Goal: Transaction & Acquisition: Purchase product/service

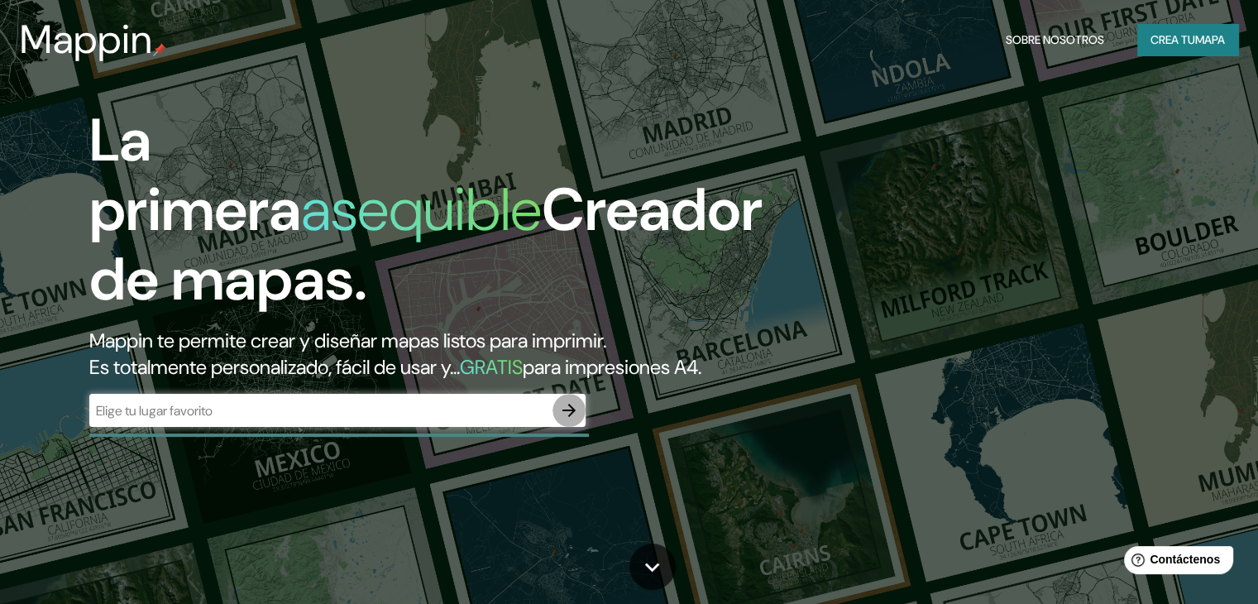
click at [567, 420] on icon "button" at bounding box center [569, 410] width 20 height 20
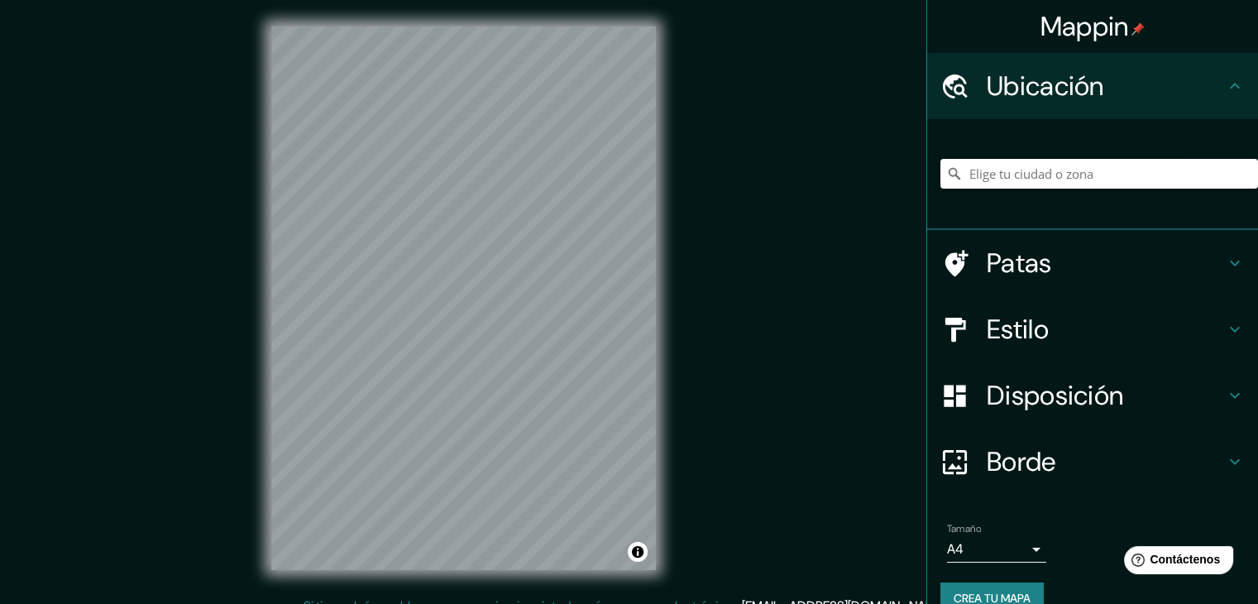
click at [1027, 173] on input "Elige tu ciudad o zona" at bounding box center [1099, 174] width 318 height 30
click at [1230, 86] on icon at bounding box center [1235, 86] width 10 height 6
click at [1029, 173] on input "Elige tu ciudad o zona" at bounding box center [1099, 174] width 318 height 30
paste input "Av. Camino Real a [GEOGRAPHIC_DATA][PERSON_NAME] 2007, 72823 [GEOGRAPHIC_DATA][…"
type input "Camino Real A [GEOGRAPHIC_DATA][PERSON_NAME] 2007, 72823 [GEOGRAPHIC_DATA][PERS…"
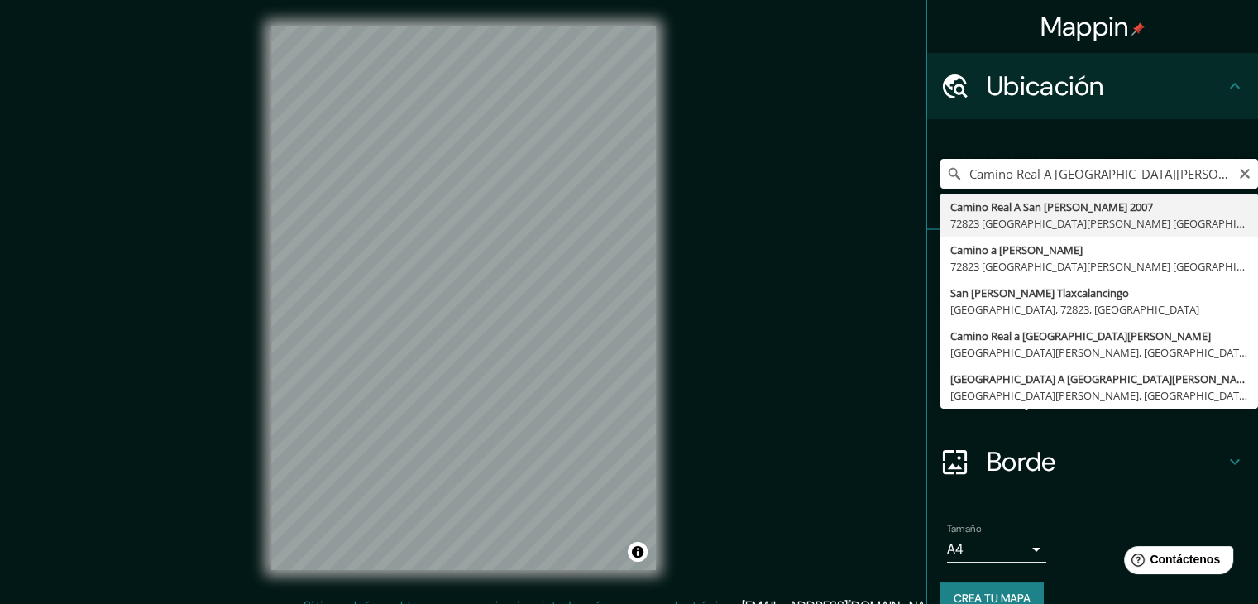
click at [1186, 168] on input "Camino Real A [GEOGRAPHIC_DATA][PERSON_NAME] 2007, 72823 [GEOGRAPHIC_DATA][PERS…" at bounding box center [1099, 174] width 318 height 30
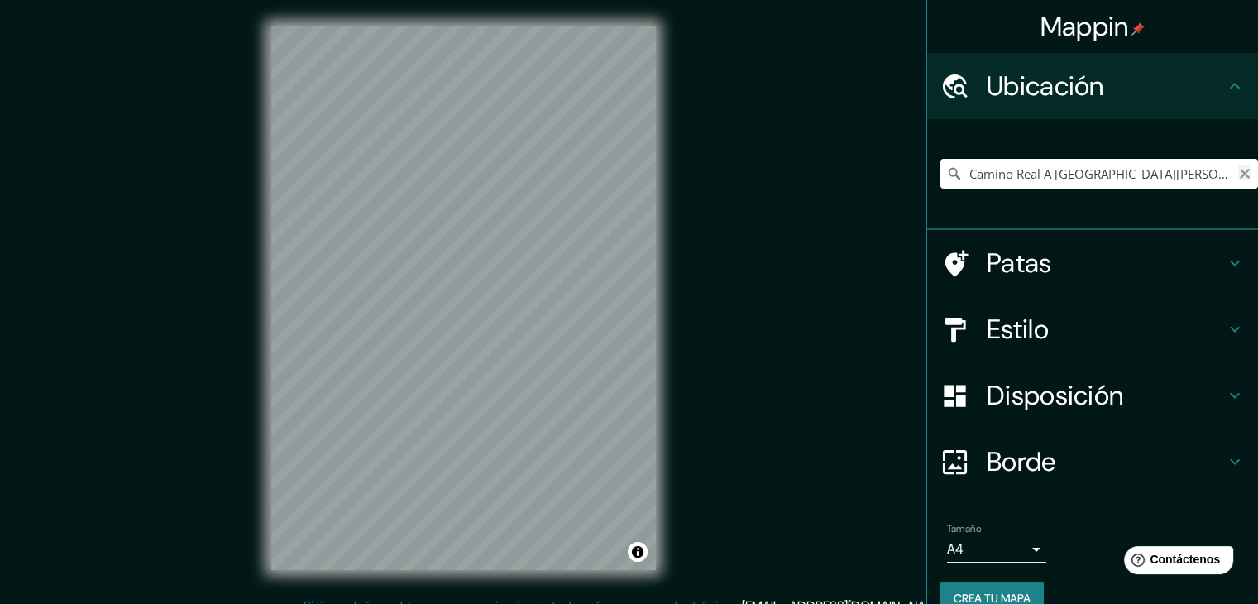
click at [1240, 171] on icon "Claro" at bounding box center [1245, 174] width 10 height 10
paste input "Av. Camino Real a [GEOGRAPHIC_DATA][PERSON_NAME] 2007, 72823 [GEOGRAPHIC_DATA][…"
type input "Camino Real A [GEOGRAPHIC_DATA][PERSON_NAME] 2007, 72823 [GEOGRAPHIC_DATA][PERS…"
click at [50, 434] on div "Mappin Ubicación Camino Real A [GEOGRAPHIC_DATA][PERSON_NAME] 2007, 72823 [GEOG…" at bounding box center [629, 311] width 1258 height 623
click at [663, 471] on div "© Mapbox © OpenStreetMap Improve this map" at bounding box center [464, 298] width 438 height 596
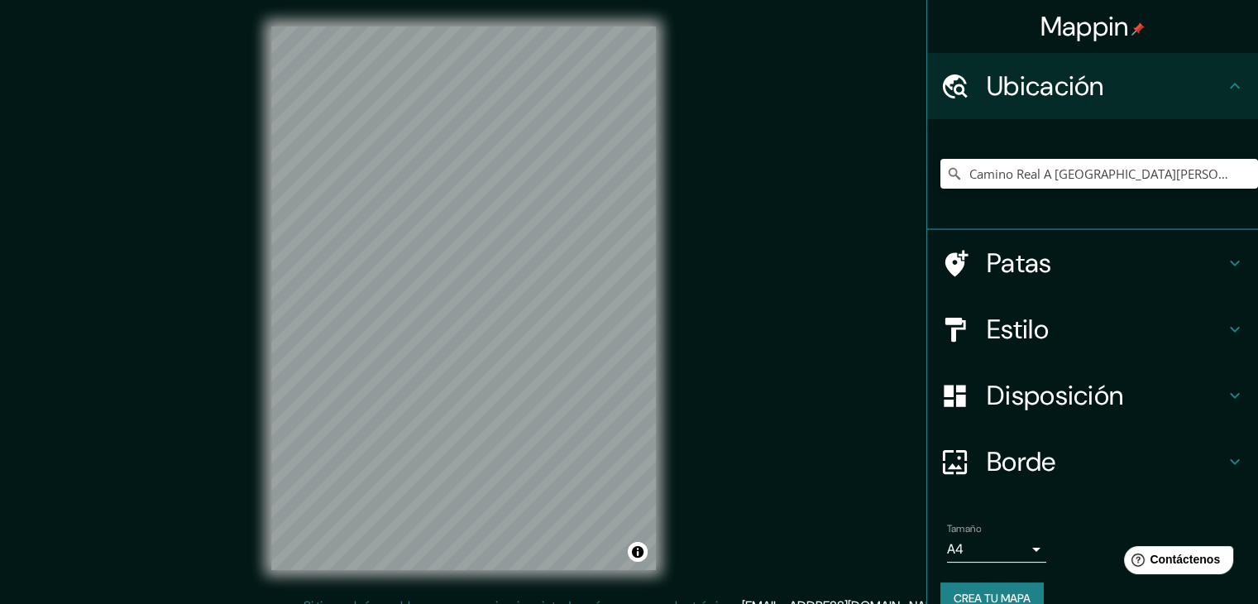
click at [677, 395] on div "© Mapbox © OpenStreetMap Improve this map" at bounding box center [464, 298] width 438 height 596
click at [1230, 332] on icon at bounding box center [1235, 329] width 20 height 20
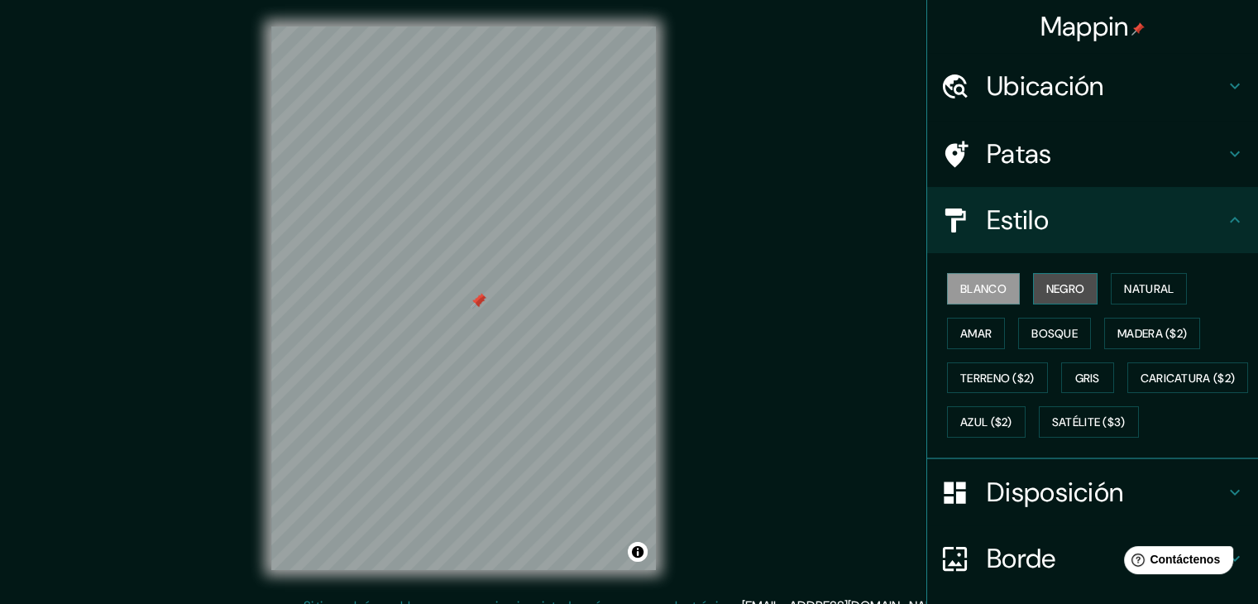
click at [1050, 292] on font "Negro" at bounding box center [1065, 288] width 39 height 15
click at [986, 289] on font "Blanco" at bounding box center [983, 288] width 46 height 15
click at [1088, 375] on font "Gris" at bounding box center [1087, 378] width 25 height 15
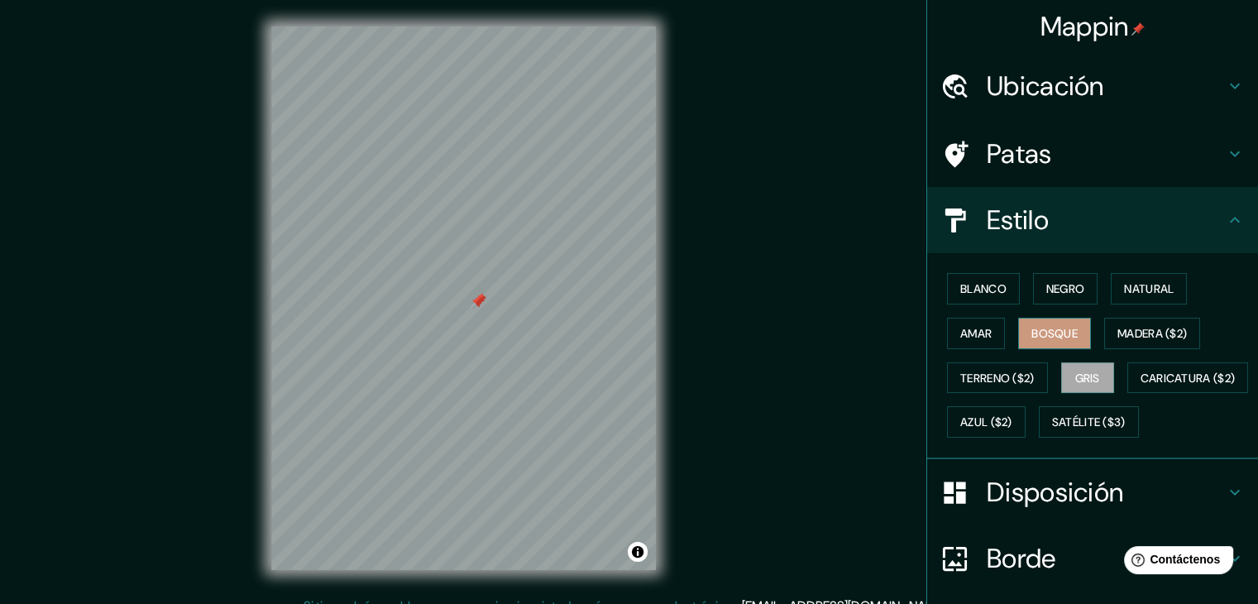
click at [1075, 324] on button "Bosque" at bounding box center [1054, 333] width 73 height 31
click at [1145, 283] on font "Natural" at bounding box center [1149, 288] width 50 height 15
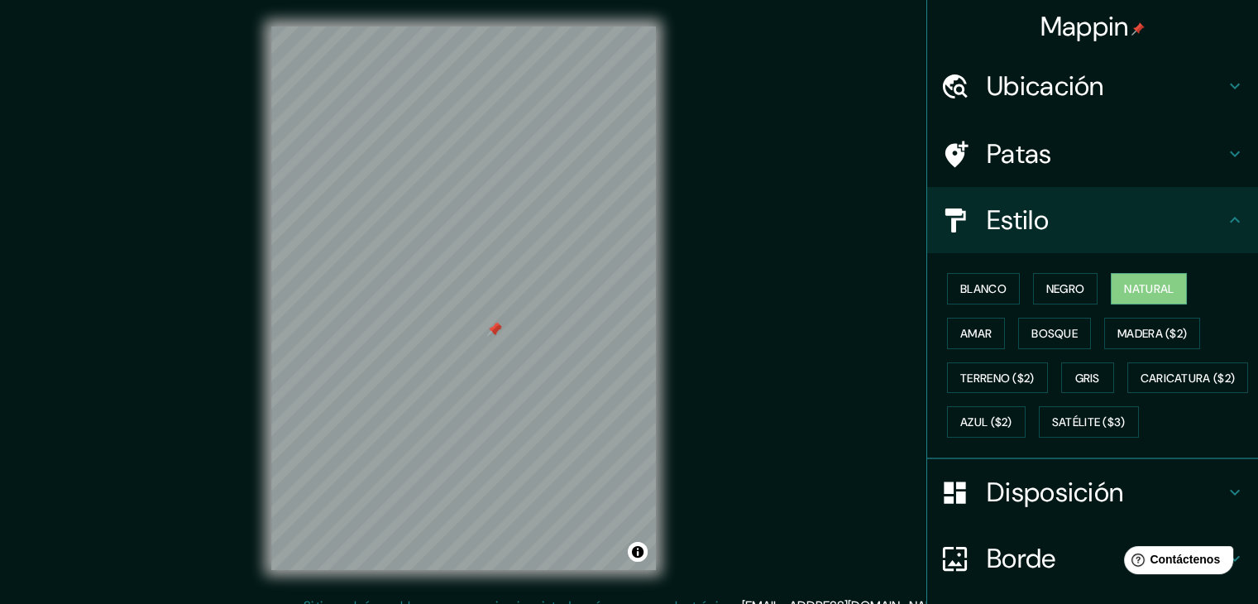
click at [490, 325] on div at bounding box center [493, 329] width 13 height 13
click at [489, 323] on div at bounding box center [494, 329] width 13 height 13
click at [489, 26] on div at bounding box center [463, 26] width 385 height 0
click at [489, 318] on div at bounding box center [495, 314] width 13 height 13
drag, startPoint x: 496, startPoint y: 330, endPoint x: 498, endPoint y: 345, distance: 15.0
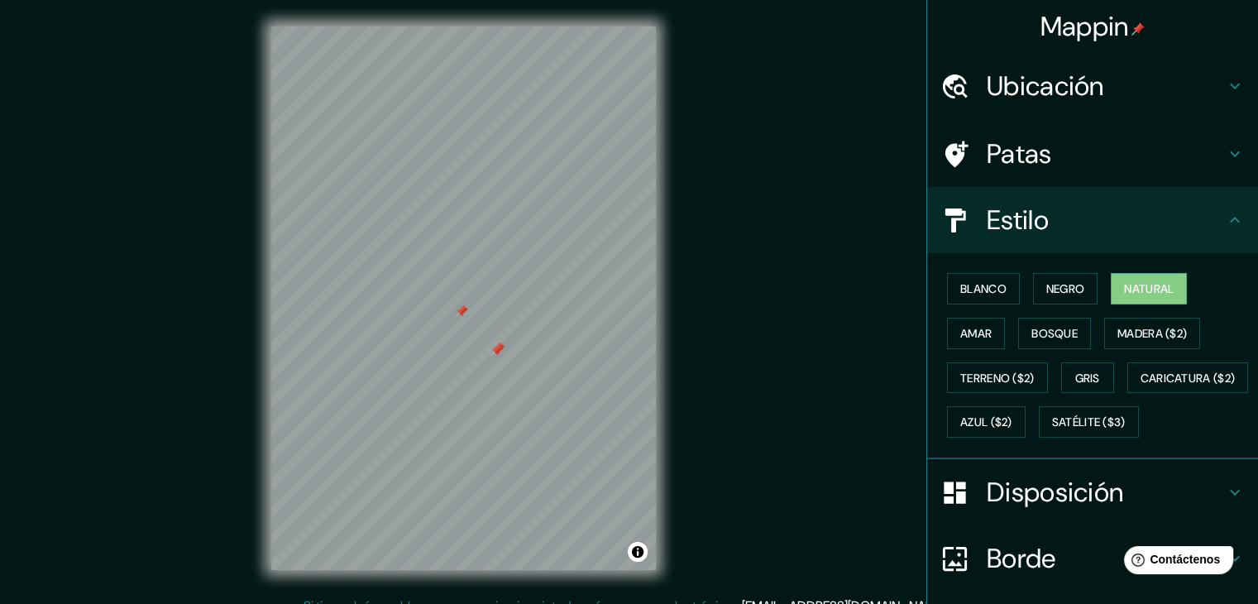
click at [498, 345] on div at bounding box center [496, 349] width 13 height 13
click at [1186, 67] on div "Ubicación" at bounding box center [1092, 86] width 331 height 66
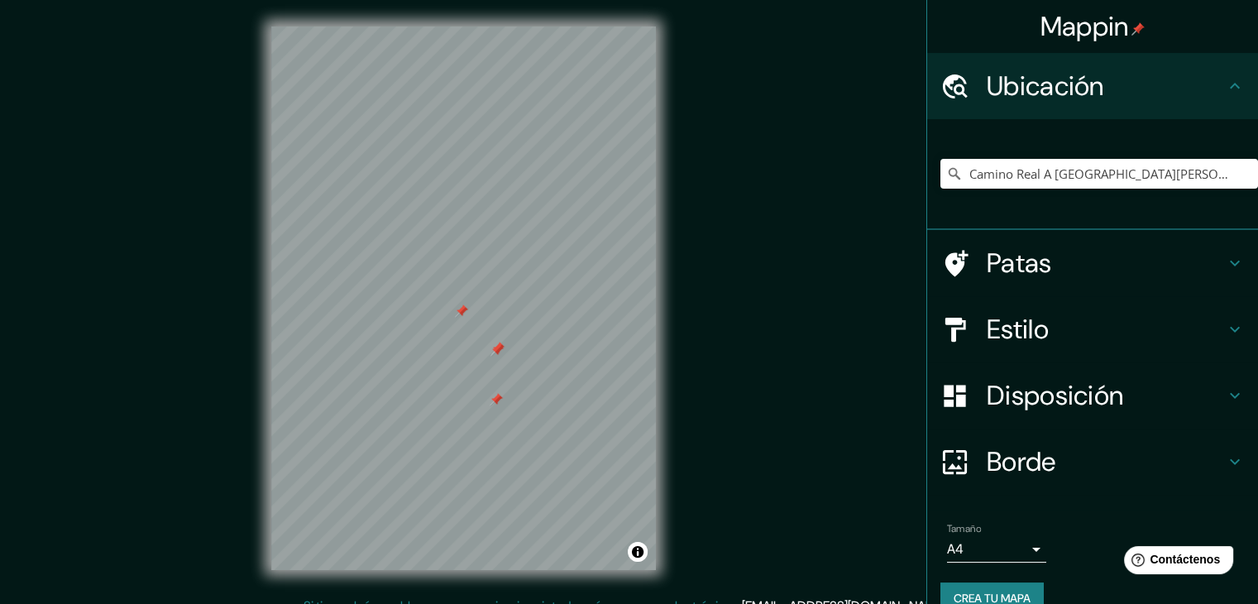
click at [1178, 289] on div "Patas" at bounding box center [1092, 263] width 331 height 66
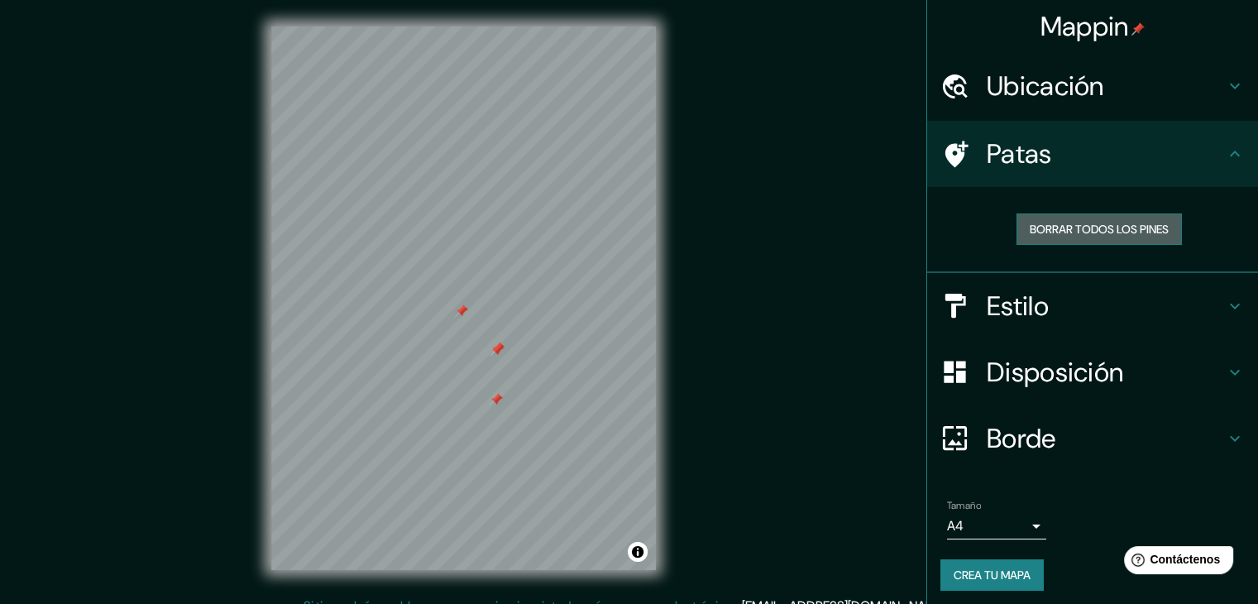
click at [1148, 232] on font "Borrar todos los pines" at bounding box center [1099, 229] width 139 height 15
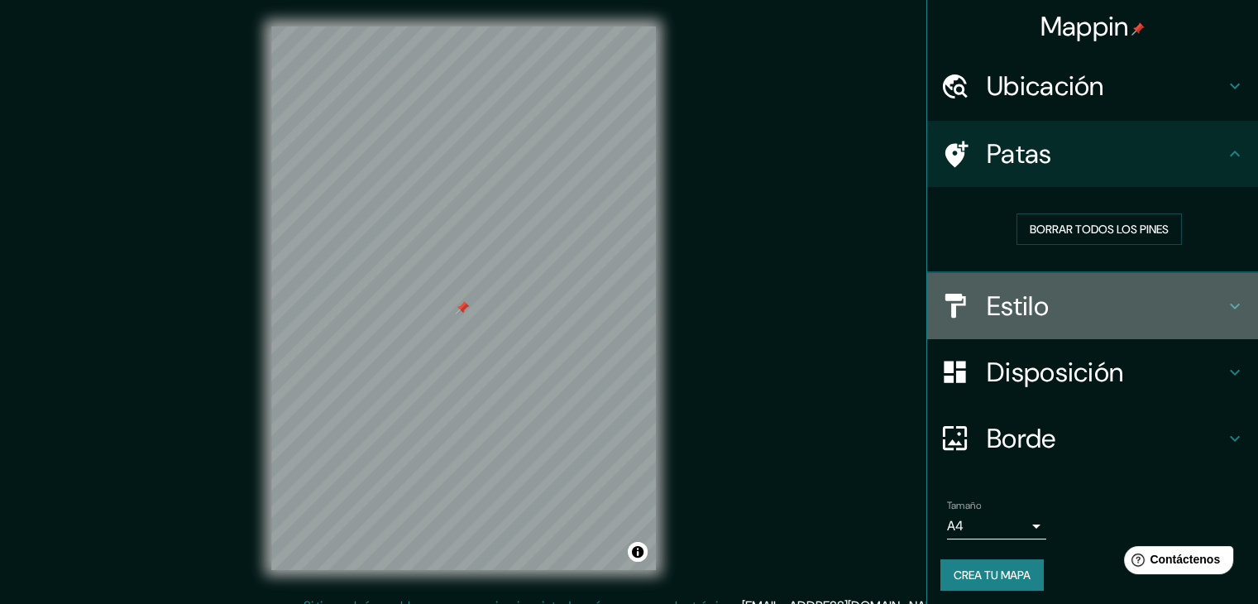
click at [1055, 315] on h4 "Estilo" at bounding box center [1106, 305] width 238 height 33
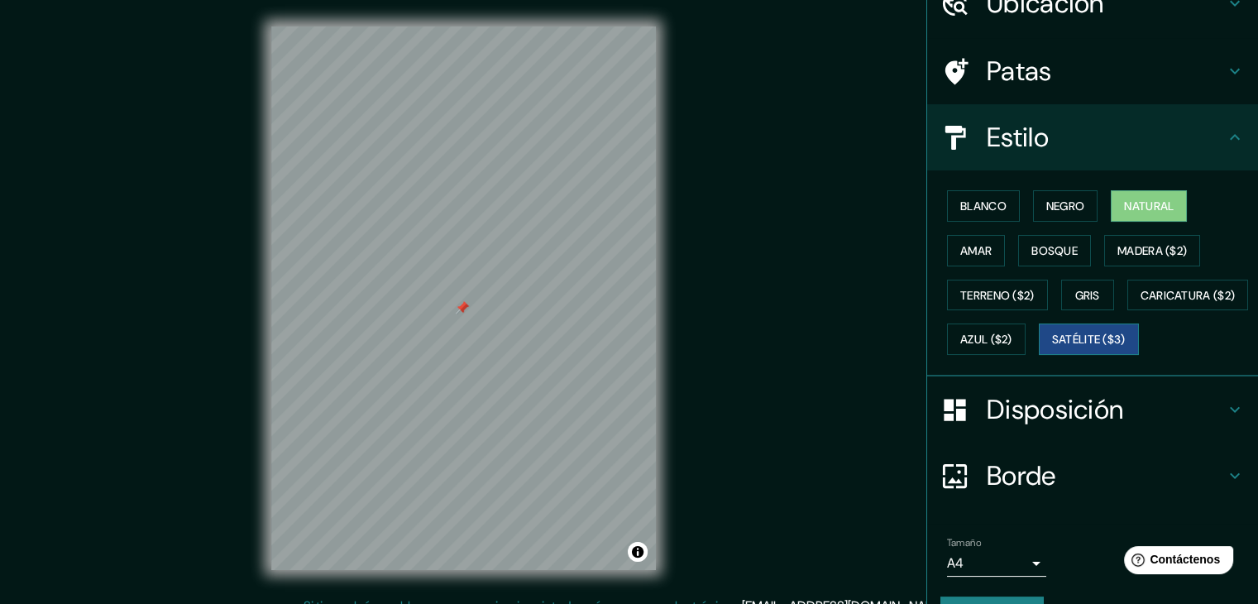
scroll to position [167, 0]
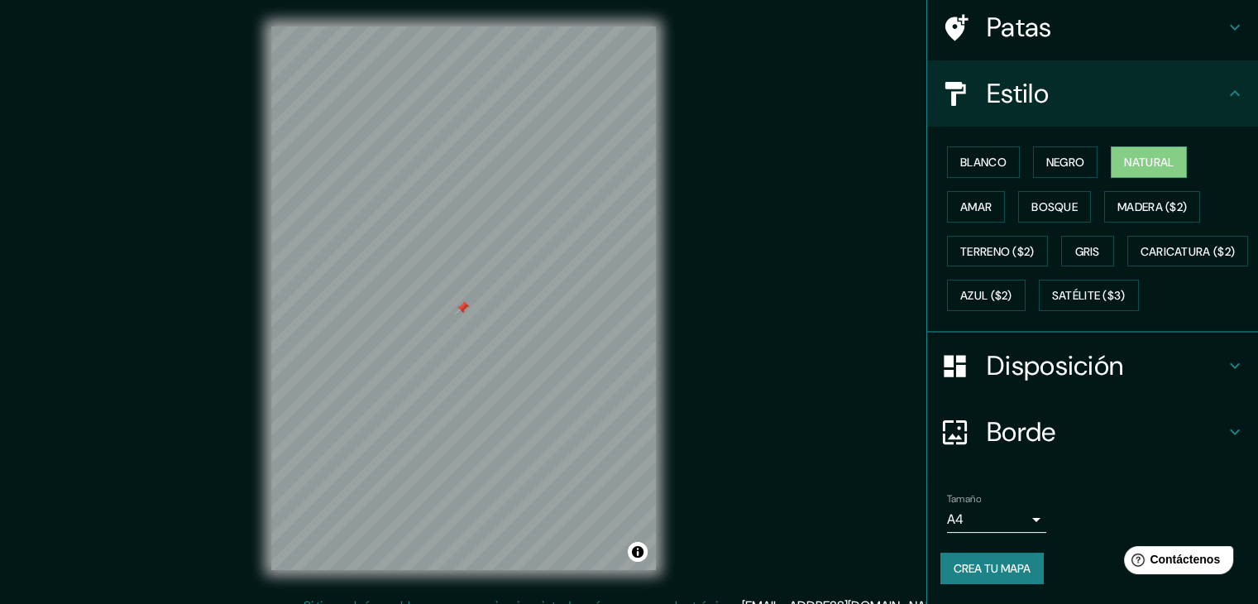
click at [1039, 381] on font "Disposición" at bounding box center [1055, 365] width 136 height 35
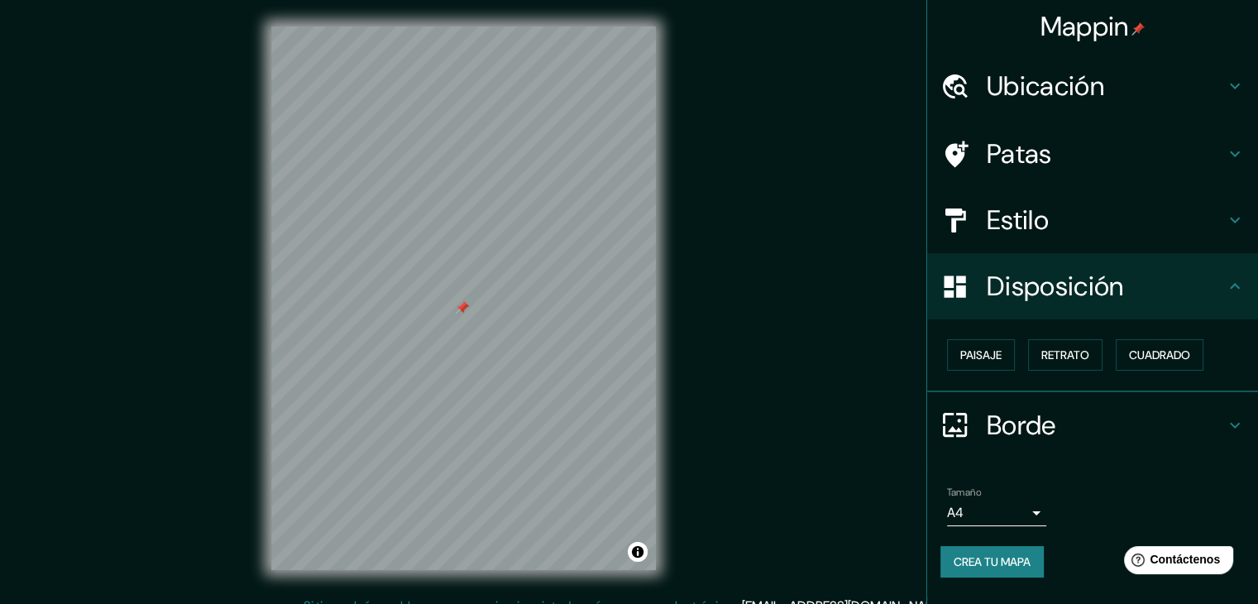
scroll to position [0, 0]
click at [1039, 411] on font "Borde" at bounding box center [1021, 425] width 69 height 35
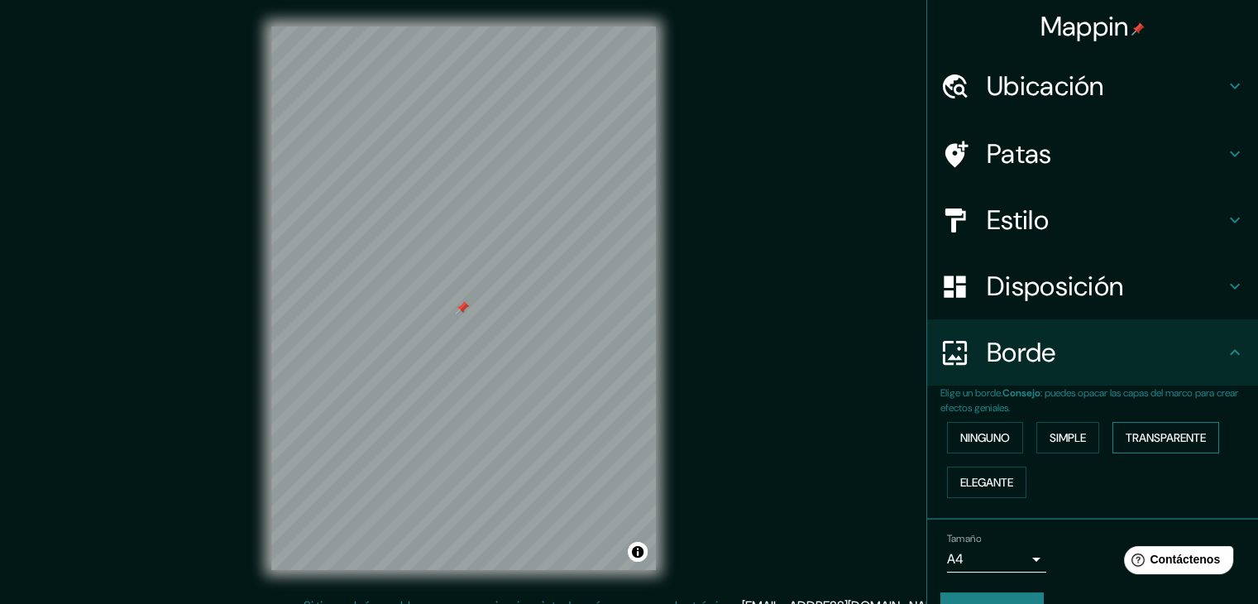
click at [1132, 427] on font "Transparente" at bounding box center [1166, 438] width 80 height 22
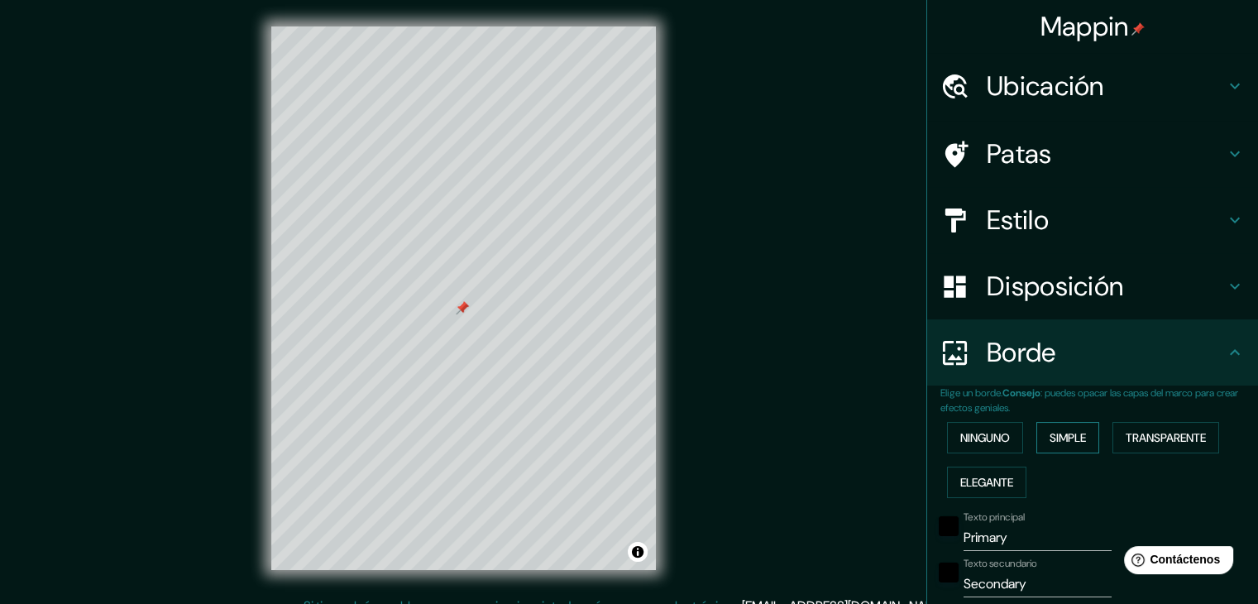
click at [1076, 434] on font "Simple" at bounding box center [1068, 437] width 36 height 15
click at [975, 445] on font "Ninguno" at bounding box center [985, 438] width 50 height 22
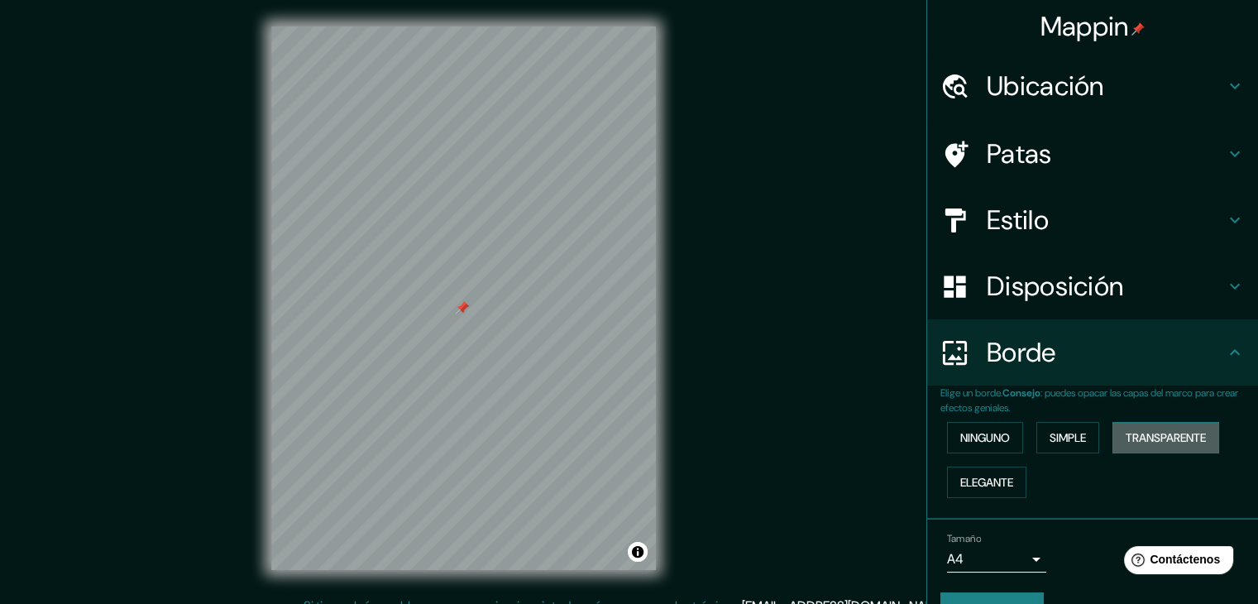
click at [1126, 435] on font "Transparente" at bounding box center [1166, 437] width 80 height 15
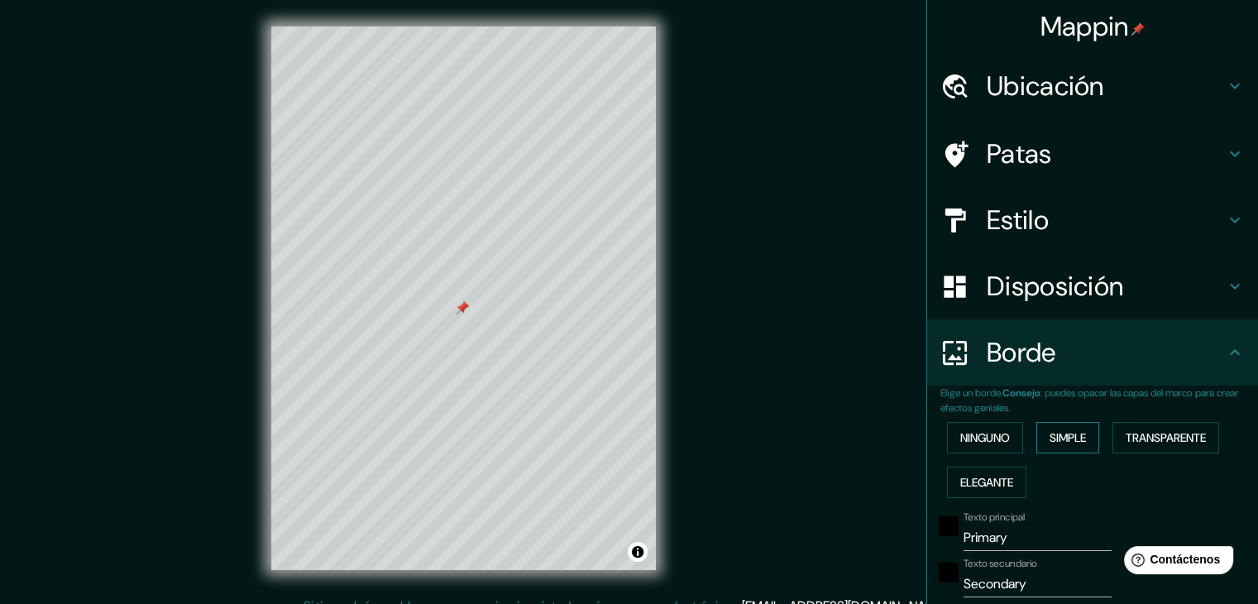
click at [1087, 438] on button "Simple" at bounding box center [1067, 437] width 63 height 31
click at [992, 439] on font "Ninguno" at bounding box center [985, 437] width 50 height 15
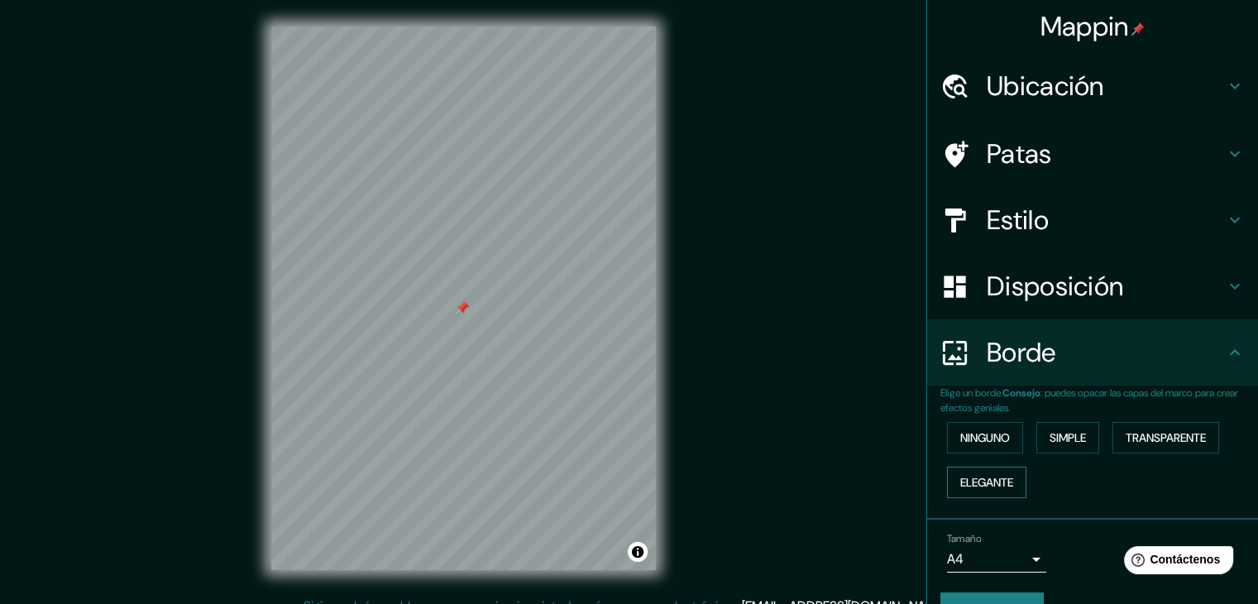
drag, startPoint x: 995, startPoint y: 454, endPoint x: 983, endPoint y: 478, distance: 26.6
click at [995, 457] on div "Ninguno Simple Transparente Elegante" at bounding box center [1099, 459] width 318 height 89
click at [983, 478] on font "Elegante" at bounding box center [986, 482] width 53 height 15
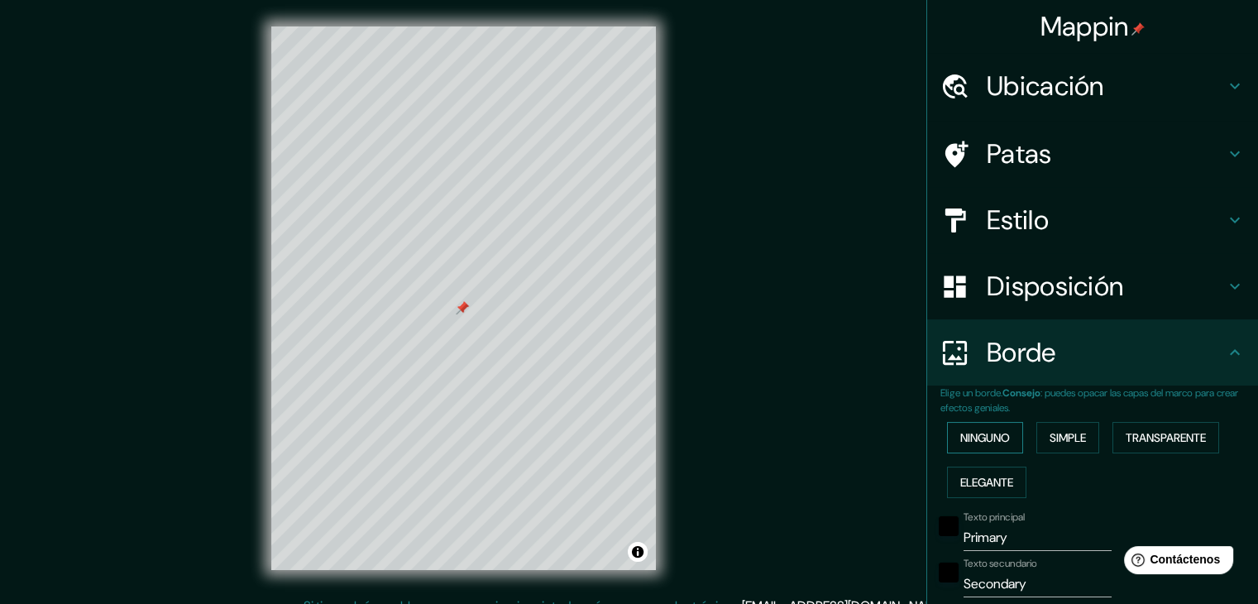
click at [975, 447] on button "Ninguno" at bounding box center [985, 437] width 76 height 31
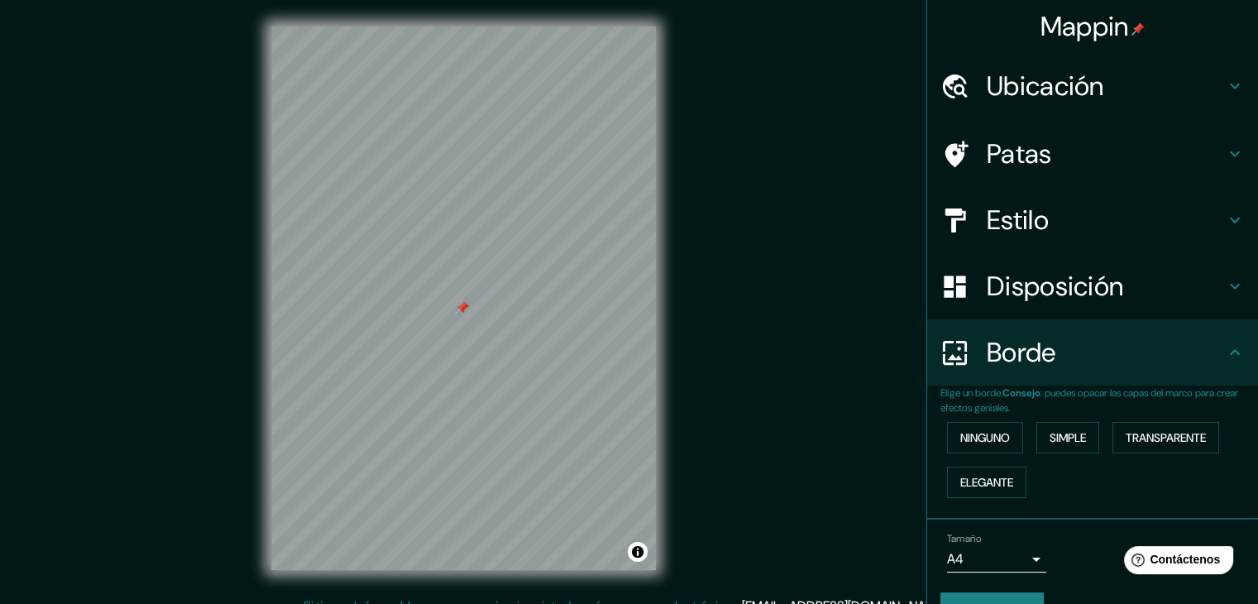
click at [1112, 285] on font "Disposición" at bounding box center [1055, 286] width 136 height 35
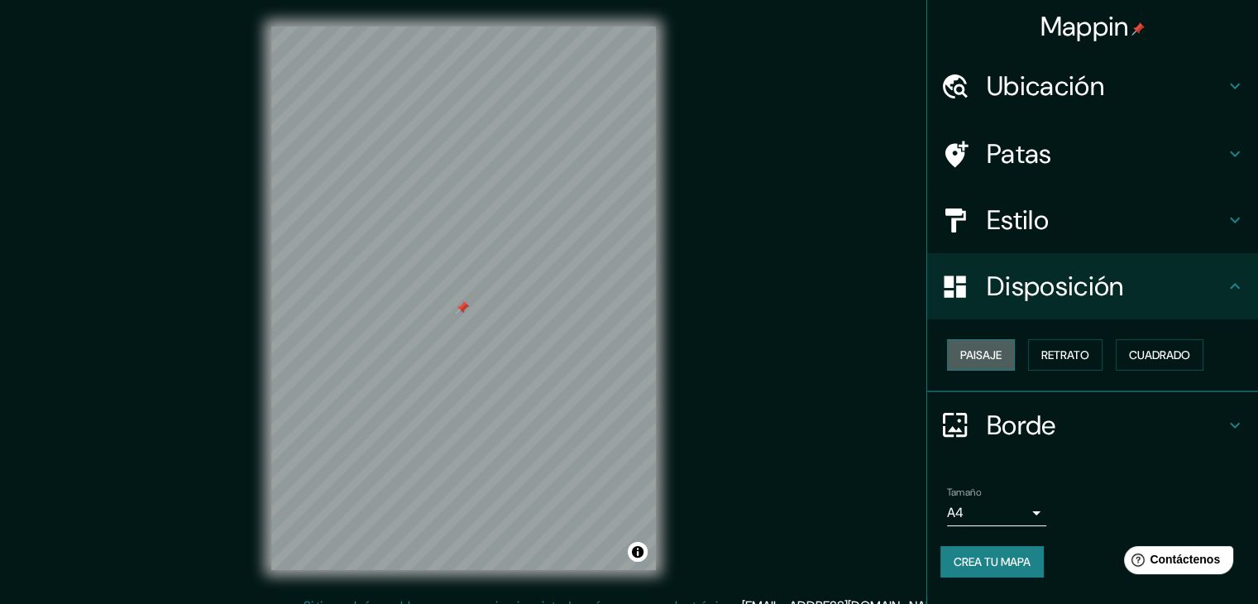
click at [995, 352] on font "Paisaje" at bounding box center [980, 354] width 41 height 15
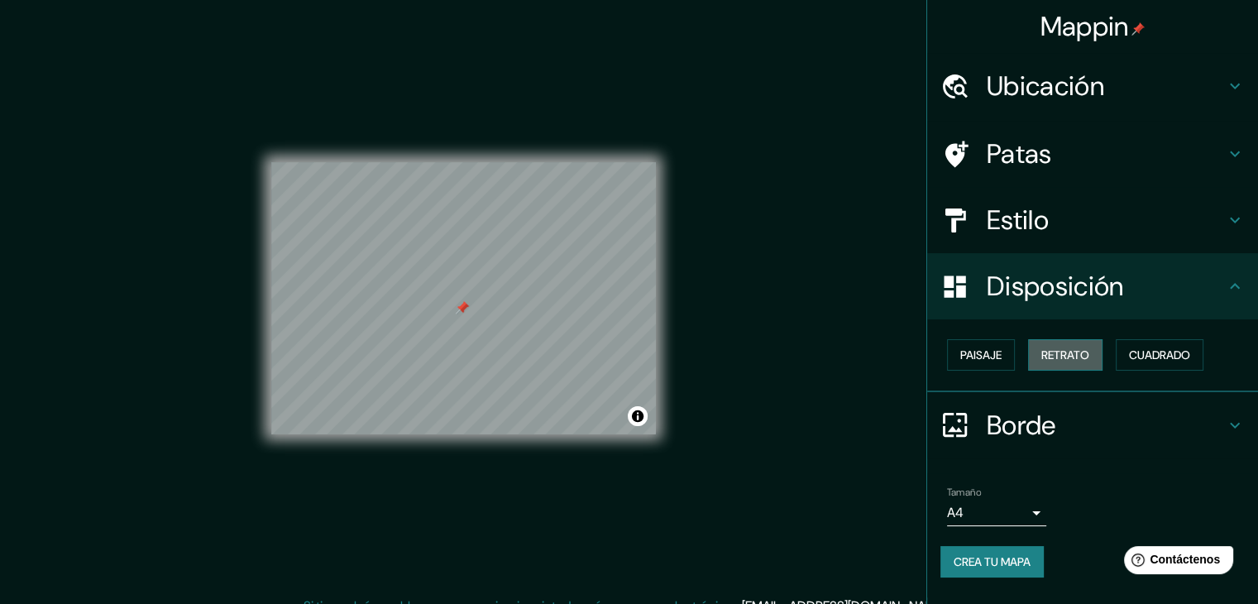
click at [1049, 352] on font "Retrato" at bounding box center [1065, 354] width 48 height 15
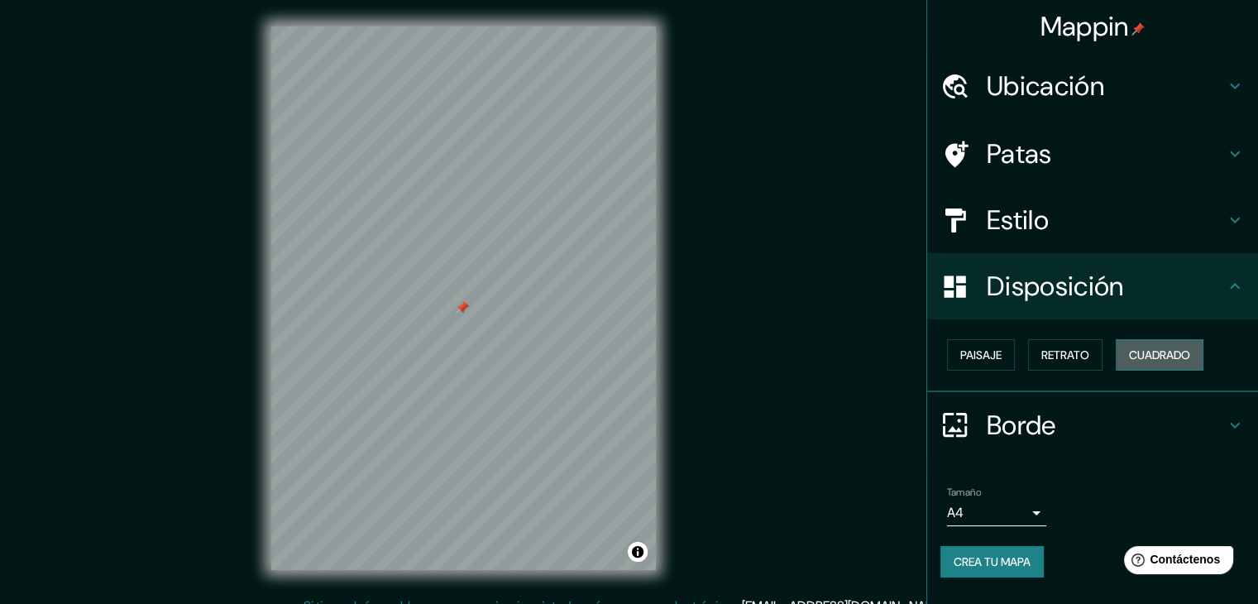
click at [1151, 354] on font "Cuadrado" at bounding box center [1159, 354] width 61 height 15
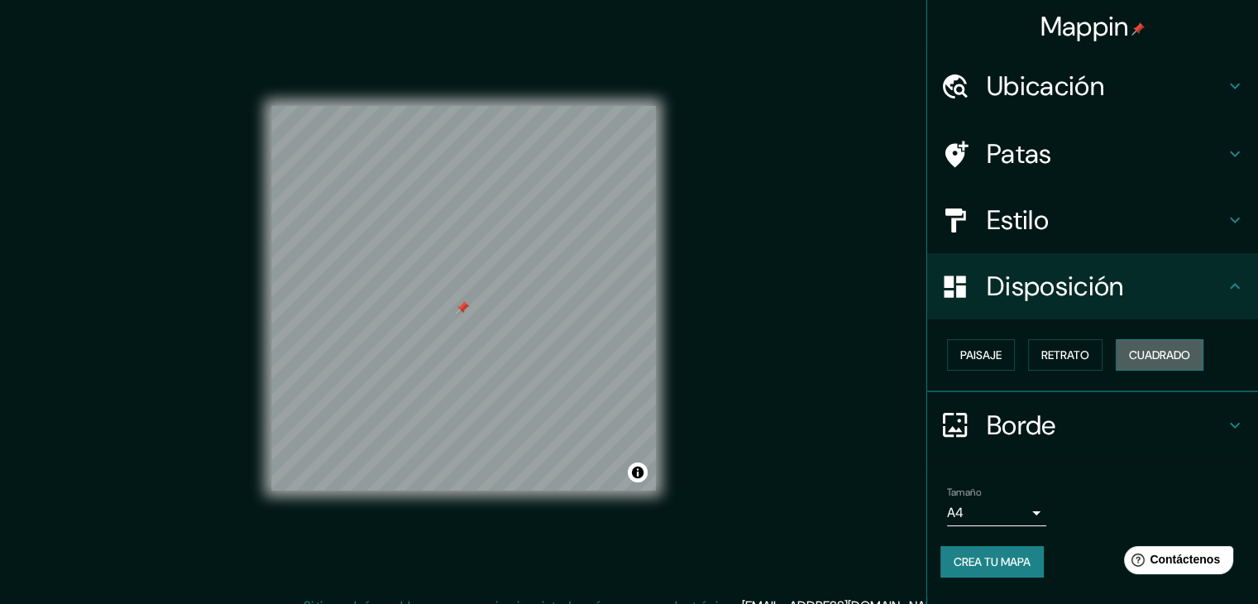
click at [1118, 359] on button "Cuadrado" at bounding box center [1160, 354] width 88 height 31
click at [1074, 355] on font "Retrato" at bounding box center [1065, 354] width 48 height 15
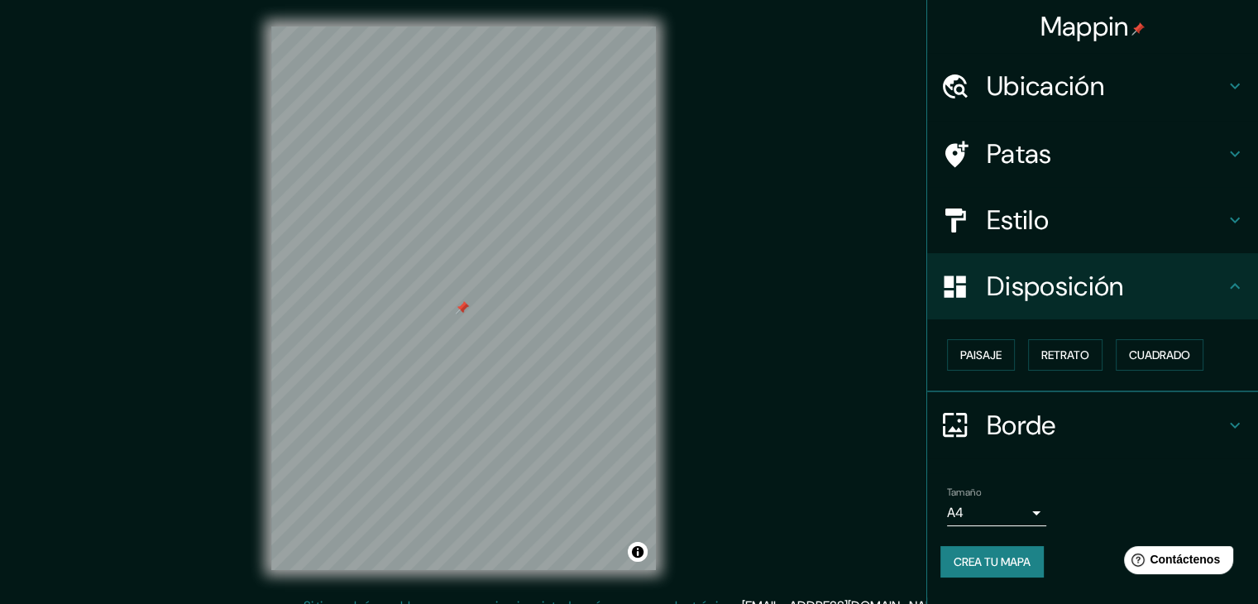
click at [1059, 206] on h4 "Estilo" at bounding box center [1106, 219] width 238 height 33
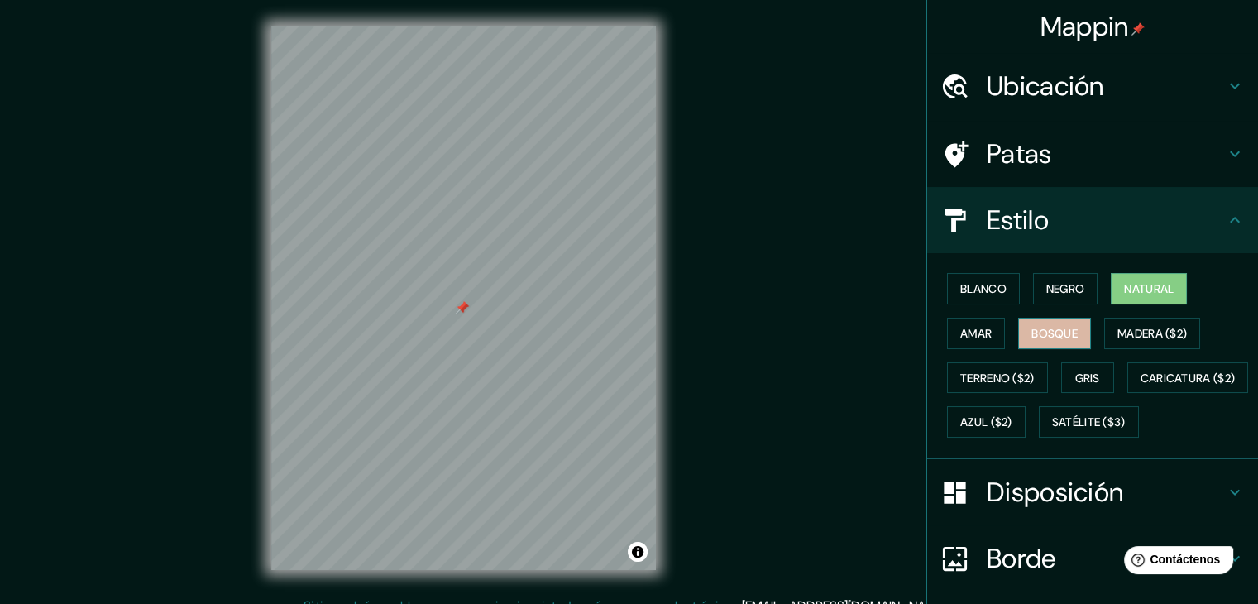
click at [1046, 331] on font "Bosque" at bounding box center [1054, 333] width 46 height 15
click at [961, 334] on font "Amar" at bounding box center [975, 333] width 31 height 15
click at [1124, 283] on font "Natural" at bounding box center [1149, 288] width 50 height 15
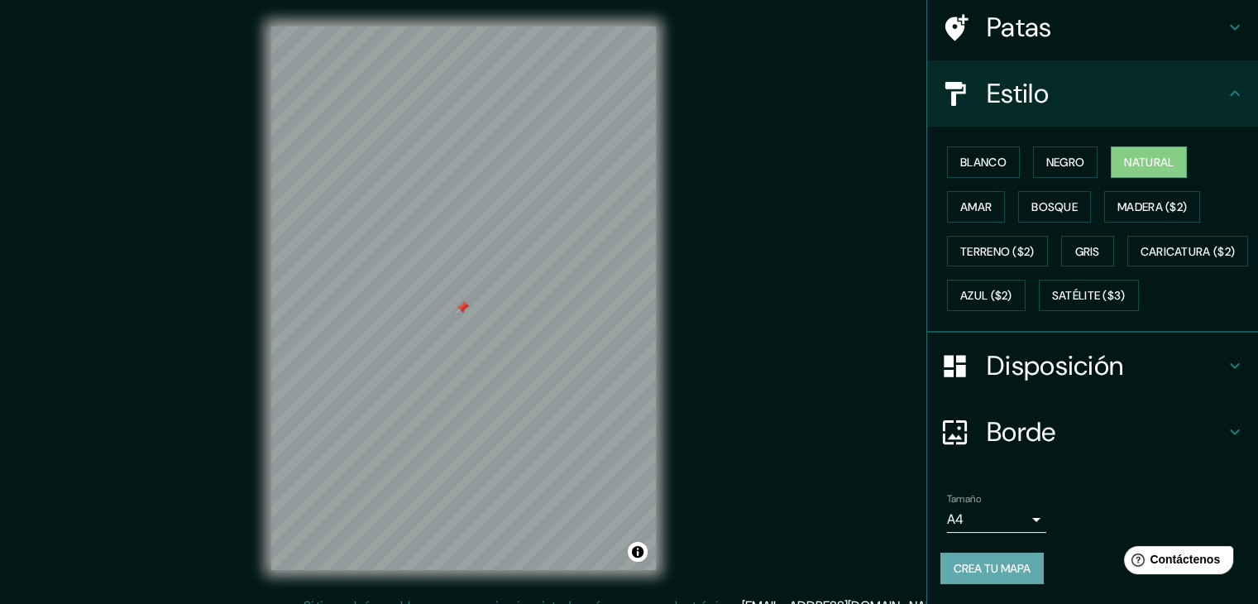
click at [975, 576] on font "Crea tu mapa" at bounding box center [992, 568] width 77 height 22
click at [1008, 559] on font "Crea tu mapa" at bounding box center [992, 568] width 77 height 22
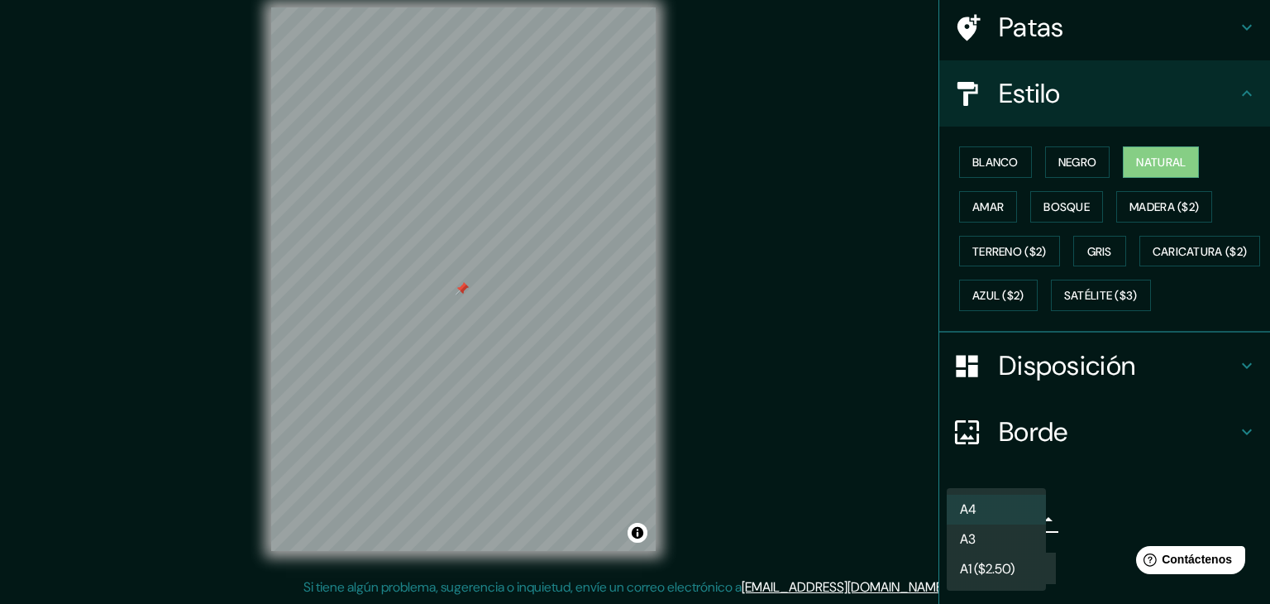
click at [1026, 525] on body "Mappin Ubicación Camino Real A [GEOGRAPHIC_DATA][PERSON_NAME] 2007, 72823 [GEOG…" at bounding box center [635, 283] width 1270 height 604
click at [1102, 484] on div at bounding box center [635, 302] width 1270 height 604
